Goal: Check status: Check status

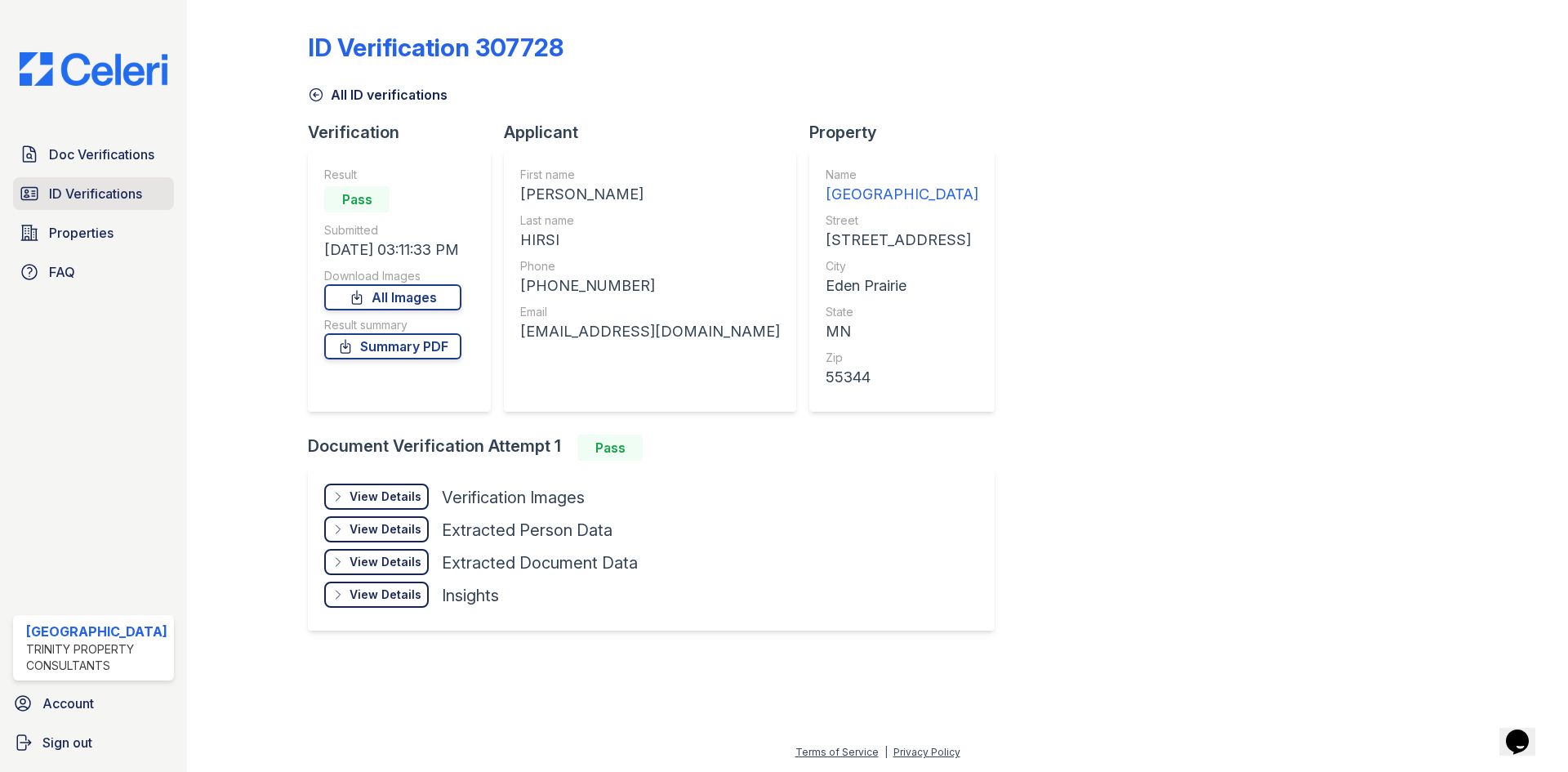
click at [61, 202] on span "ID Verifications" at bounding box center [95, 193] width 93 height 19
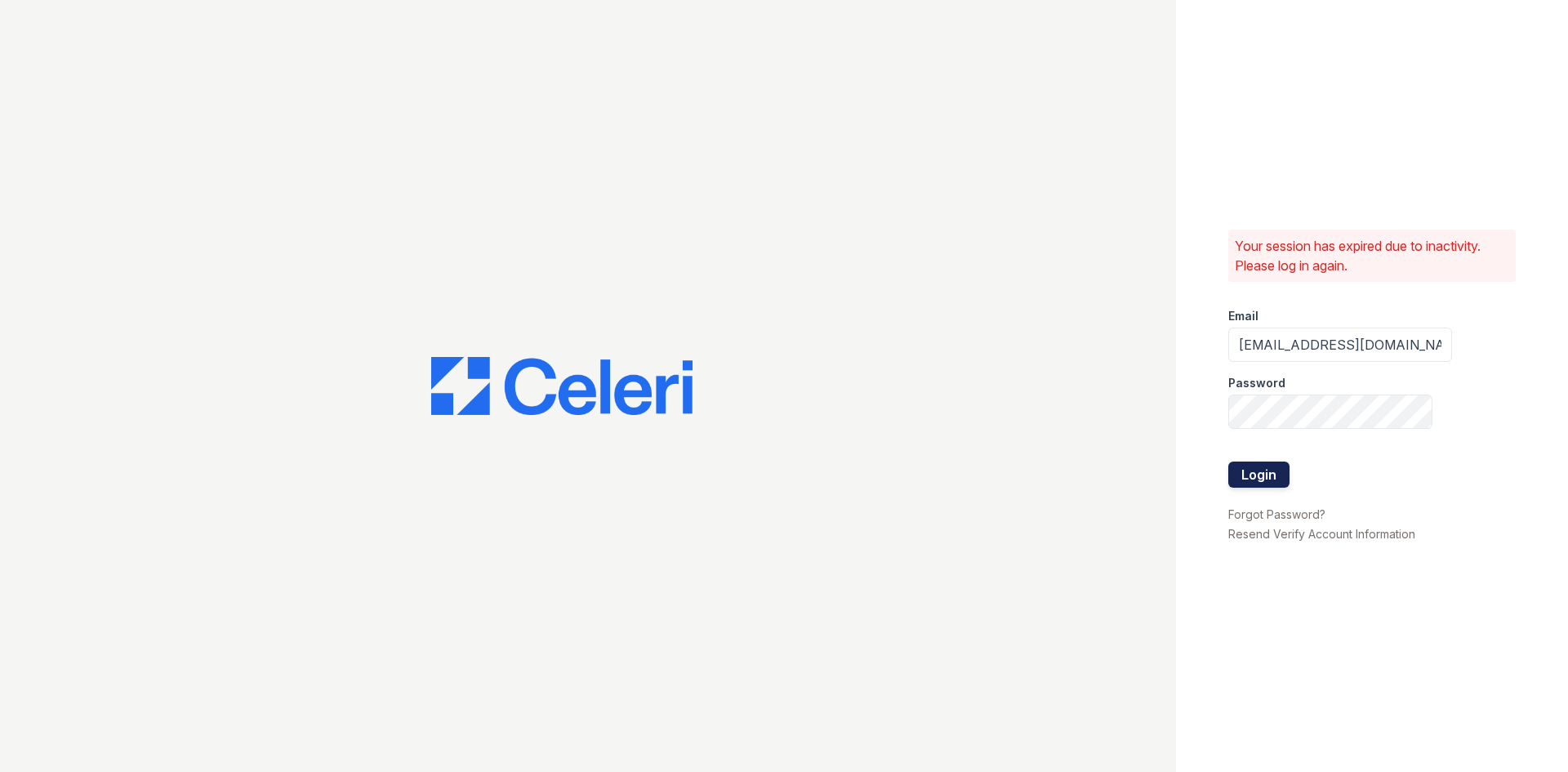
click at [1273, 464] on button "Login" at bounding box center [1258, 474] width 62 height 26
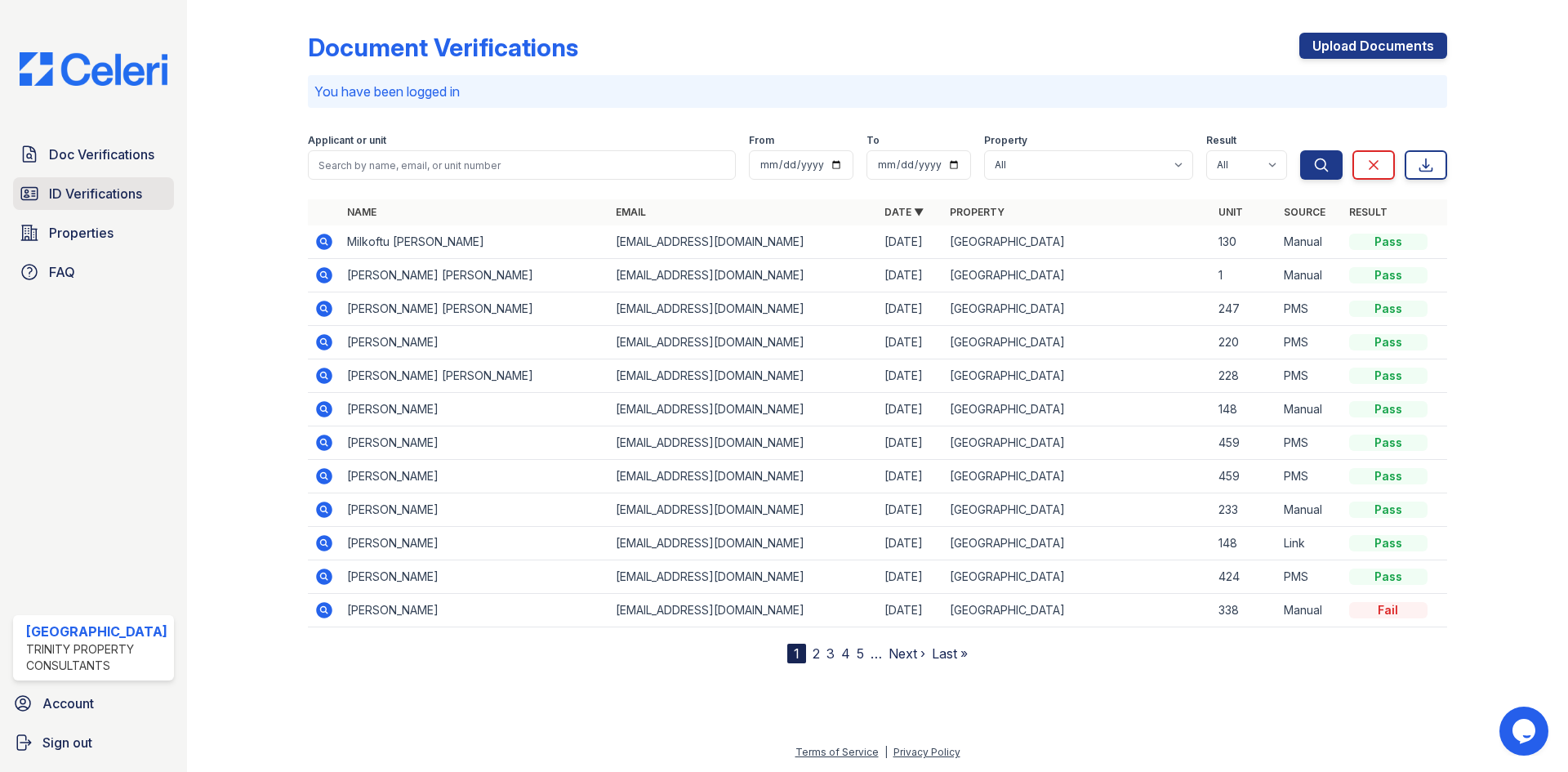
click at [105, 201] on span "ID Verifications" at bounding box center [95, 193] width 93 height 19
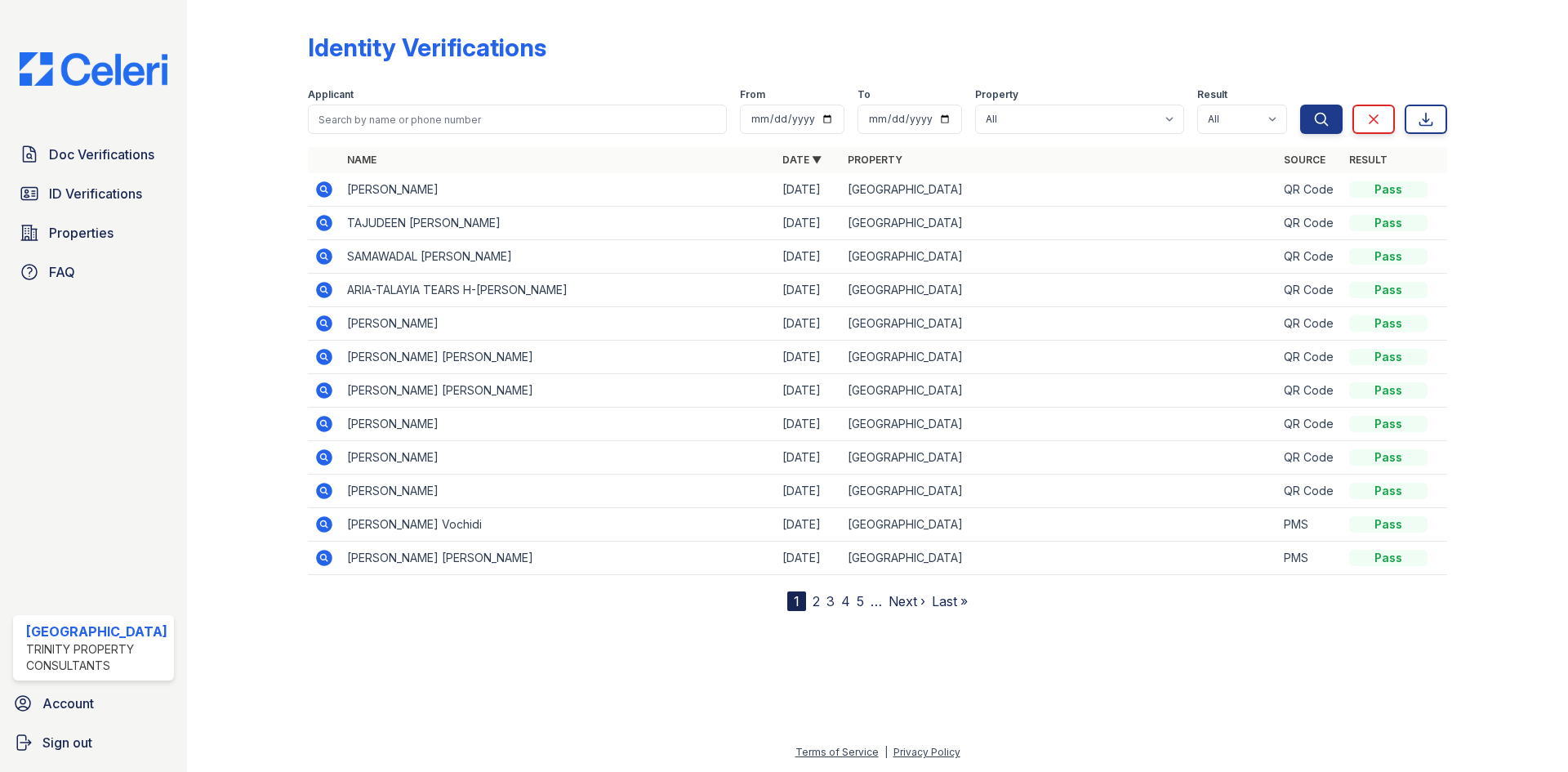
click at [326, 192] on icon at bounding box center [324, 189] width 19 height 19
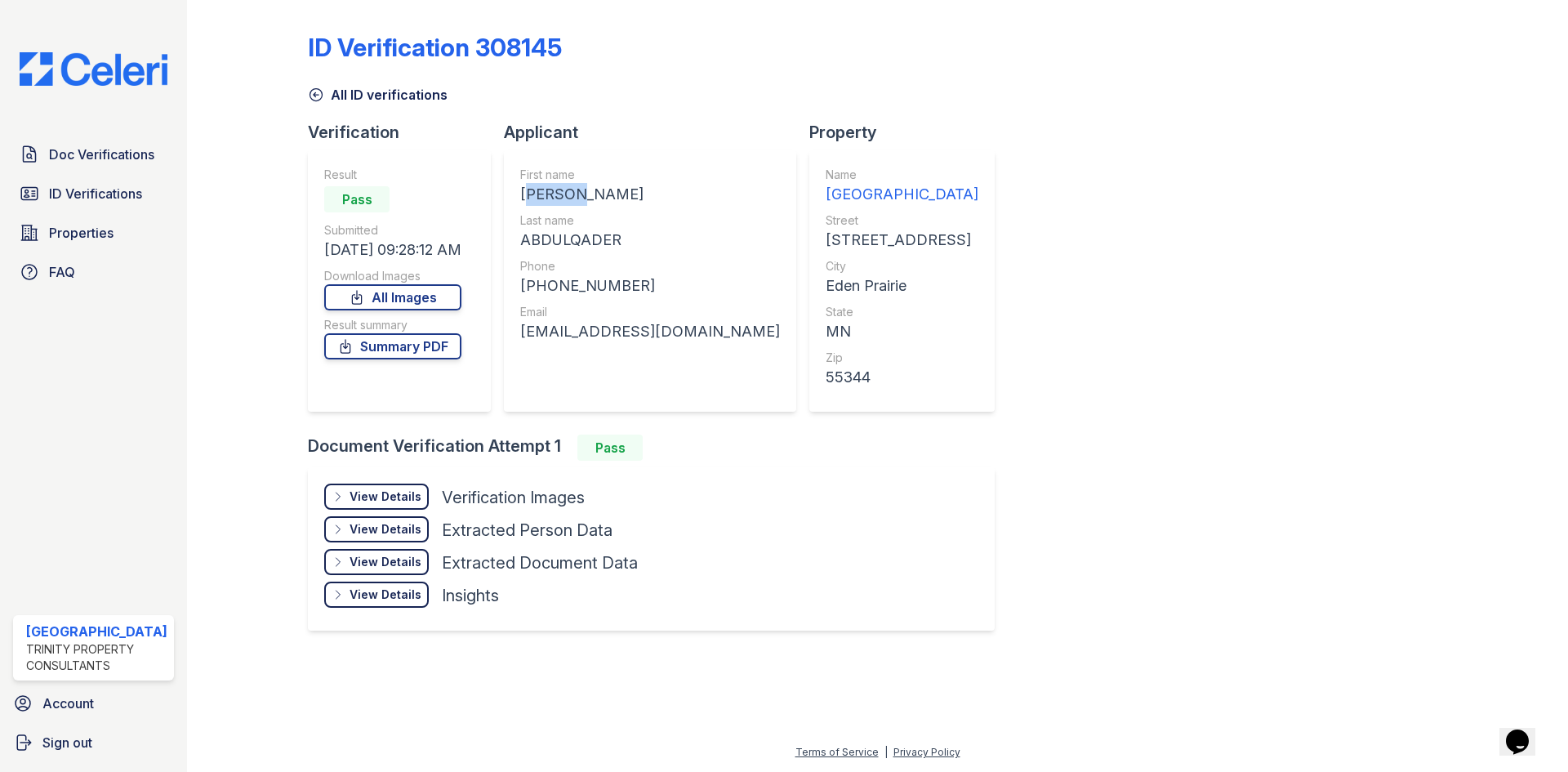
drag, startPoint x: 525, startPoint y: 194, endPoint x: 574, endPoint y: 197, distance: 49.1
click at [574, 197] on div "[PERSON_NAME]" at bounding box center [650, 194] width 260 height 23
copy div "SHADIA"
click at [99, 193] on span "ID Verifications" at bounding box center [95, 193] width 93 height 19
